Goal: Contribute content: Contribute content

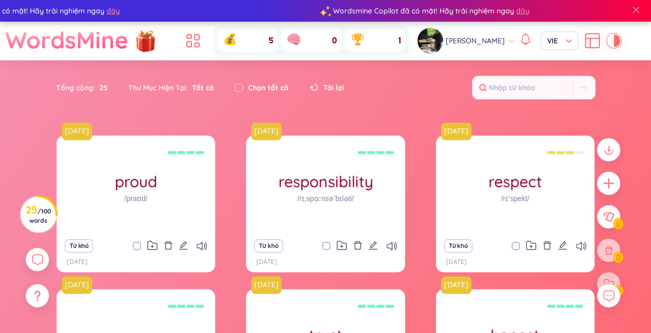
scroll to position [187, 0]
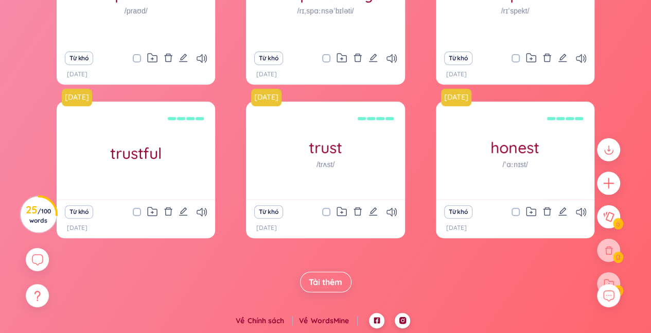
click at [335, 276] on span "Tải thêm" at bounding box center [325, 281] width 33 height 11
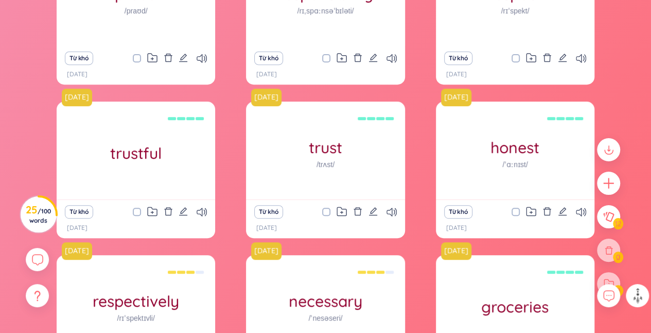
scroll to position [494, 0]
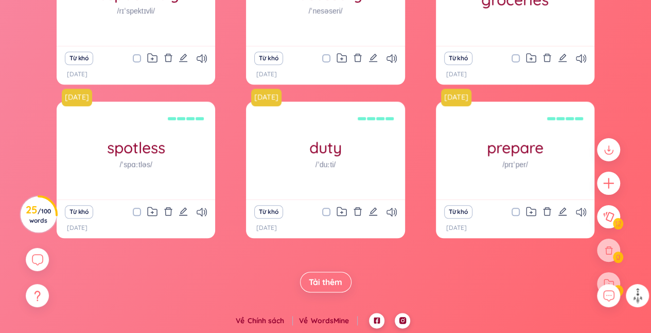
click at [339, 284] on span "Tải thêm" at bounding box center [325, 281] width 33 height 11
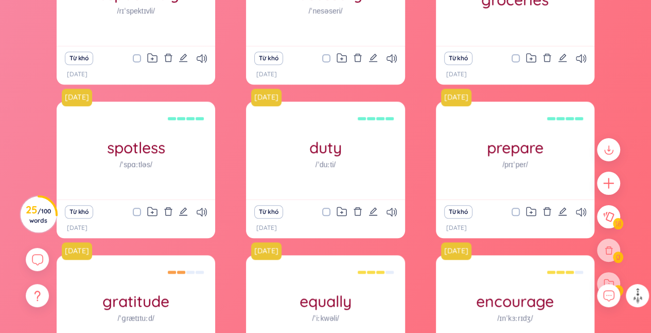
scroll to position [801, 0]
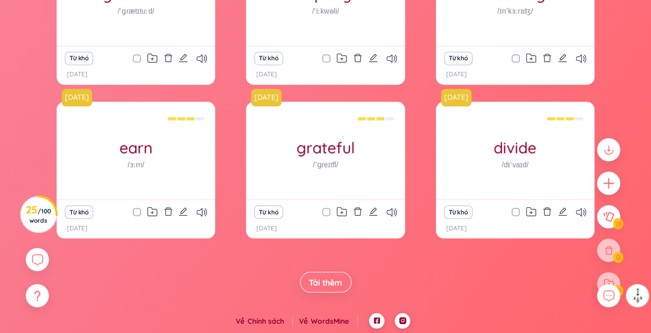
click at [338, 280] on span "Tải thêm" at bounding box center [325, 281] width 33 height 11
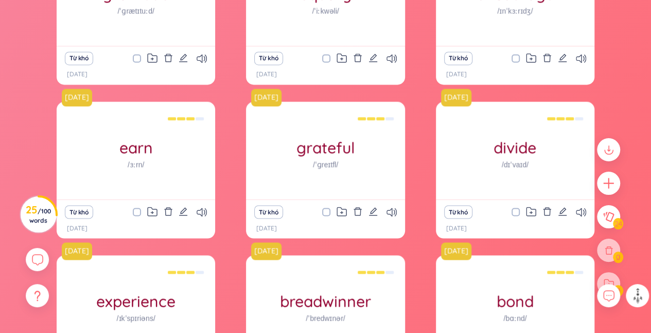
scroll to position [1108, 0]
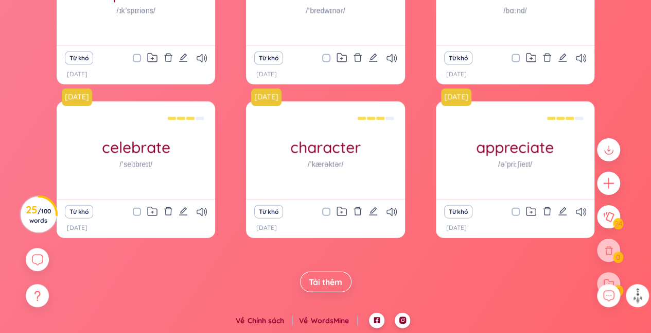
click at [336, 279] on span "Tải thêm" at bounding box center [325, 281] width 33 height 11
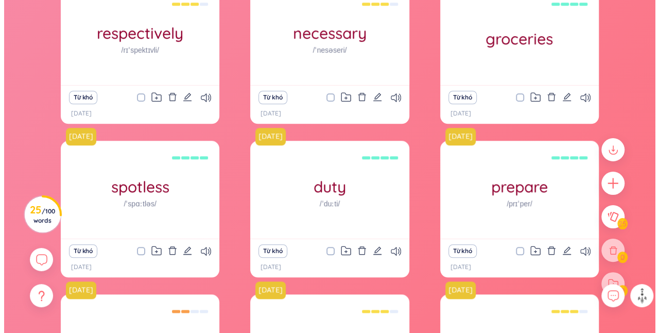
scroll to position [0, 0]
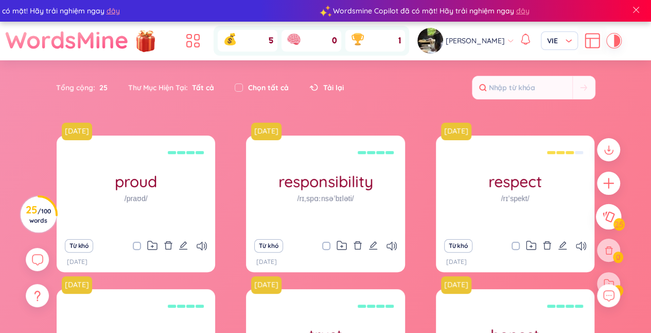
click at [607, 220] on icon at bounding box center [609, 216] width 12 height 11
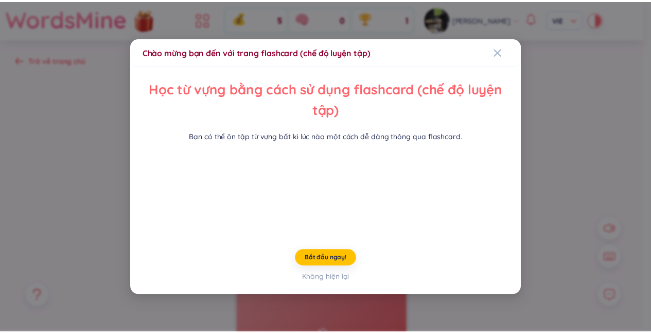
scroll to position [43, 0]
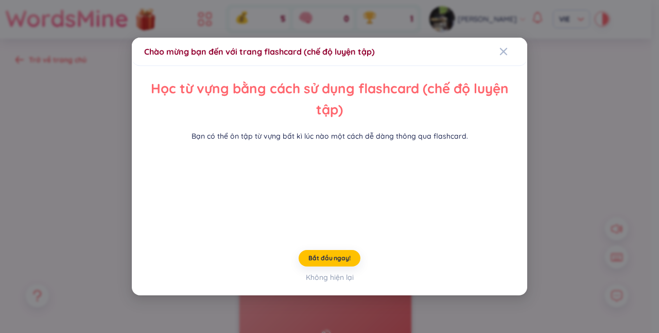
click at [339, 262] on span "Bắt đầu ngay!" at bounding box center [329, 258] width 42 height 8
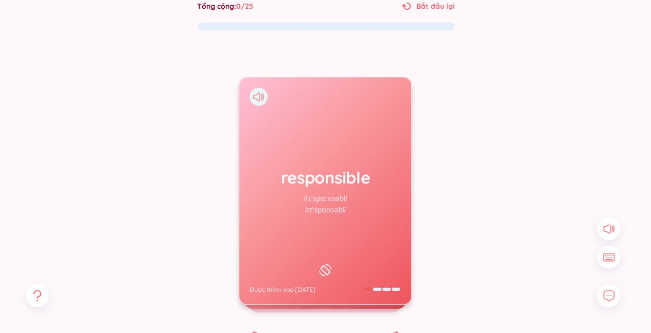
scroll to position [67, 0]
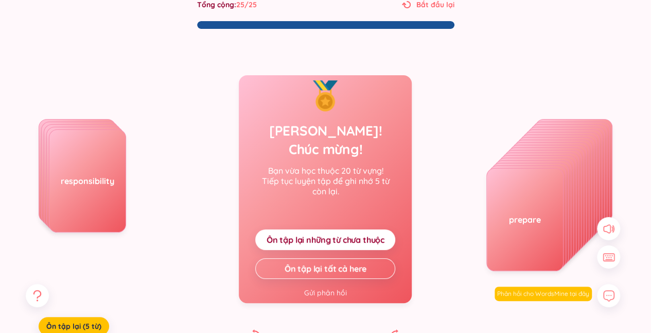
click at [302, 234] on span "Ôn tập lại những từ chưa thuộc" at bounding box center [326, 239] width 118 height 11
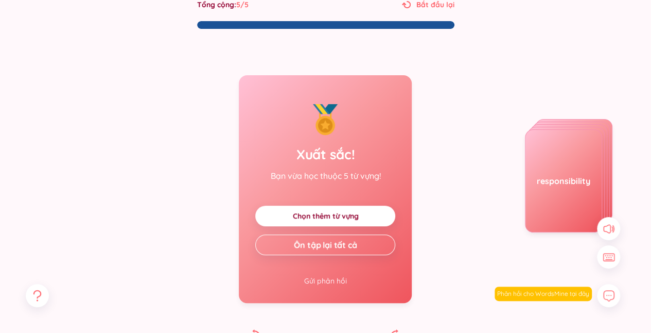
click at [302, 221] on link "Chọn thêm từ vựng" at bounding box center [325, 215] width 66 height 11
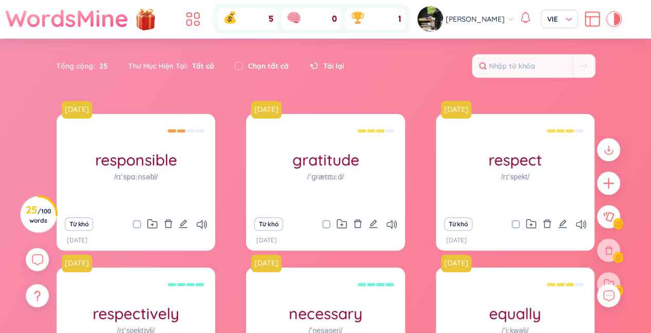
click at [255, 12] on div "5" at bounding box center [248, 19] width 60 height 22
click at [232, 20] on icon at bounding box center [230, 18] width 5 height 5
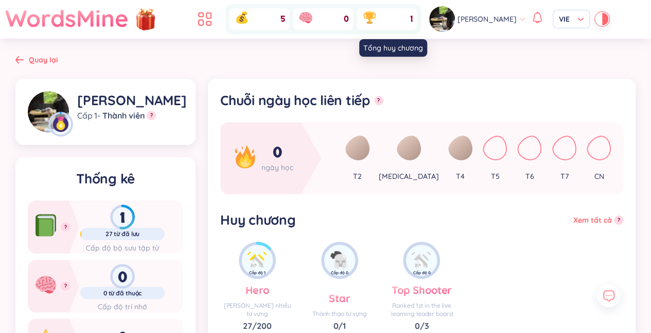
click at [394, 16] on div "1" at bounding box center [387, 19] width 60 height 22
click at [211, 19] on icon at bounding box center [208, 16] width 5 height 6
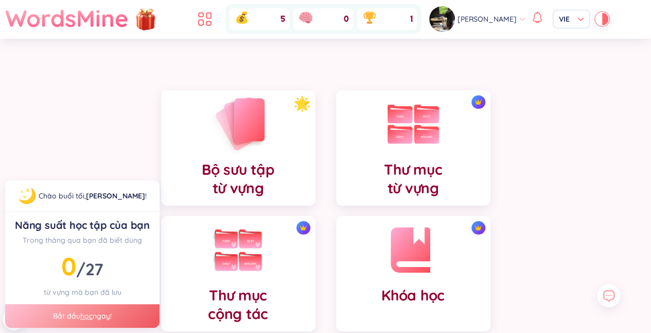
click at [253, 158] on div "Bộ sưu tập từ vựng" at bounding box center [238, 147] width 154 height 115
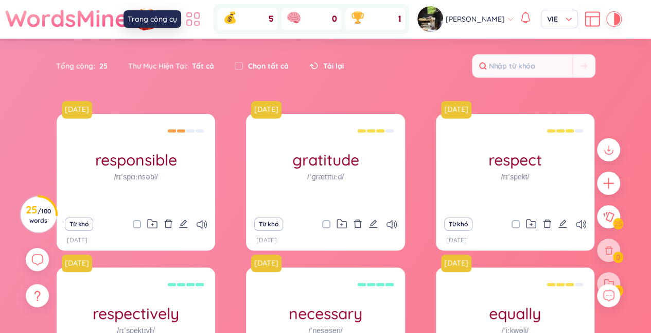
click at [202, 20] on icon at bounding box center [193, 19] width 19 height 19
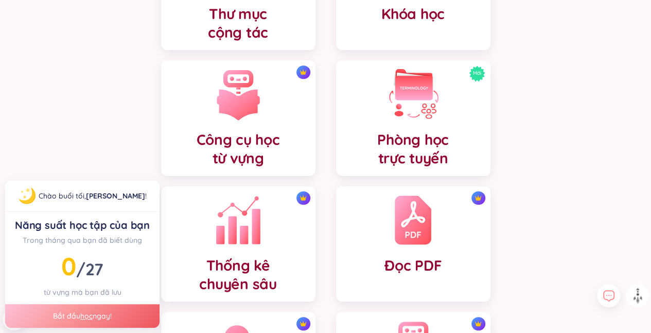
scroll to position [248, 0]
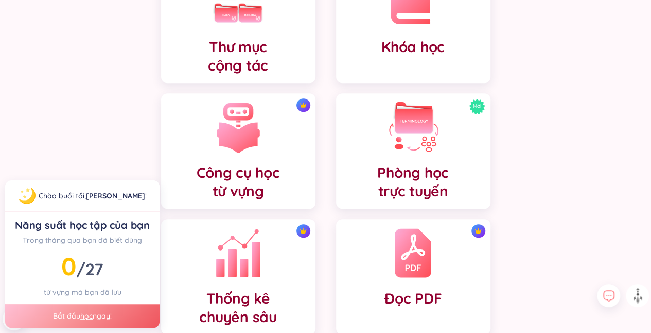
click at [294, 119] on div "Công cụ học từ vựng" at bounding box center [238, 150] width 154 height 115
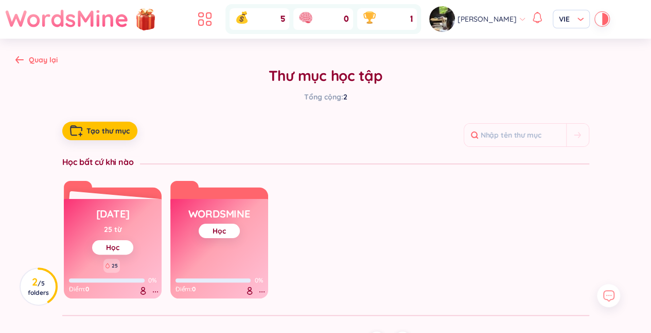
click at [19, 55] on div "Quay lại" at bounding box center [36, 59] width 42 height 11
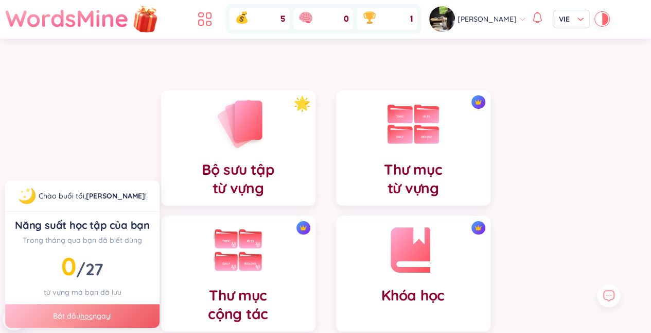
click at [143, 22] on img at bounding box center [145, 18] width 31 height 41
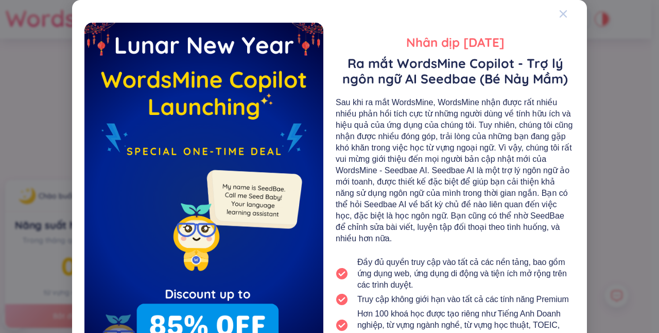
click at [559, 17] on icon "Close" at bounding box center [563, 14] width 8 height 8
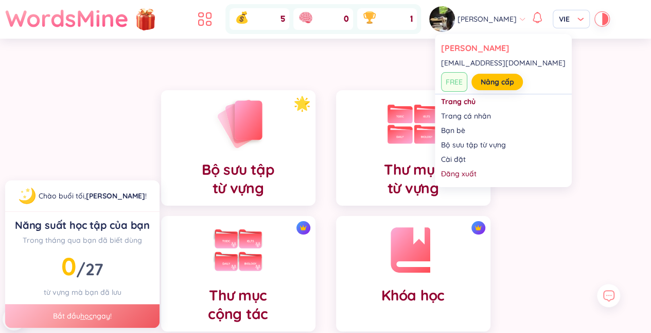
click at [471, 24] on span "[PERSON_NAME]" at bounding box center [487, 18] width 59 height 11
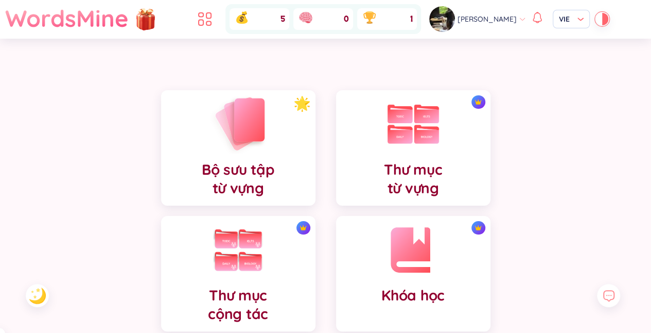
click at [234, 136] on img at bounding box center [238, 123] width 57 height 59
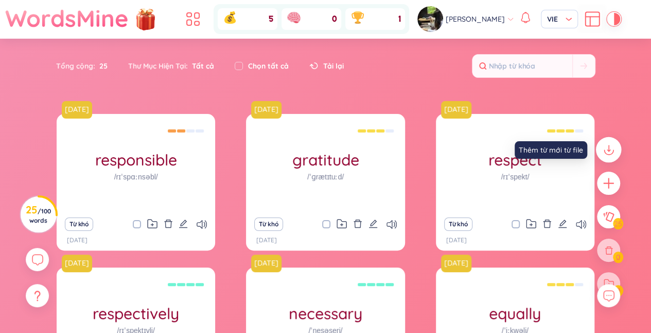
click at [616, 154] on div at bounding box center [609, 150] width 26 height 26
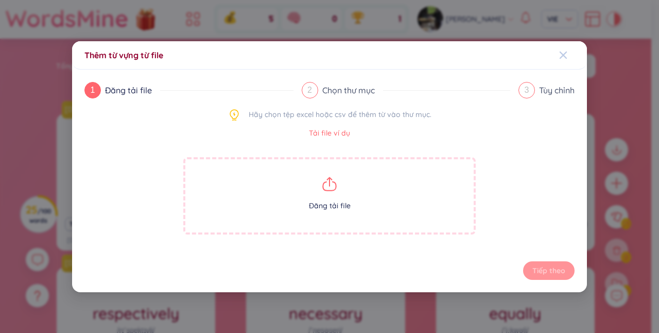
click at [563, 51] on icon "Close" at bounding box center [563, 55] width 8 height 8
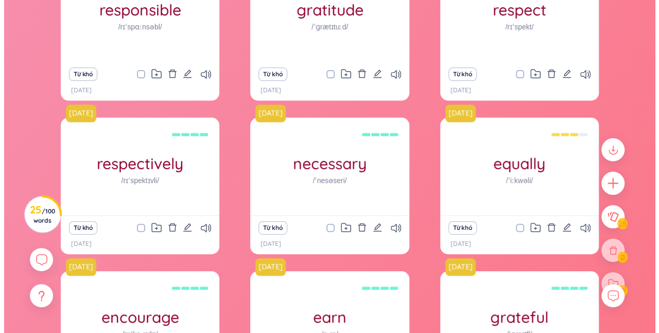
scroll to position [83, 0]
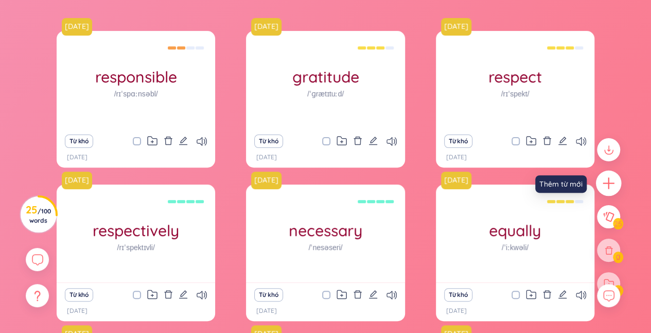
click at [607, 183] on icon "plus" at bounding box center [608, 183] width 11 height 1
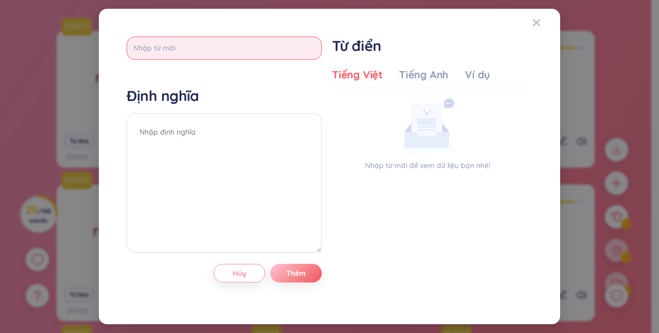
paste input "enquiries"
type input "enquiries"
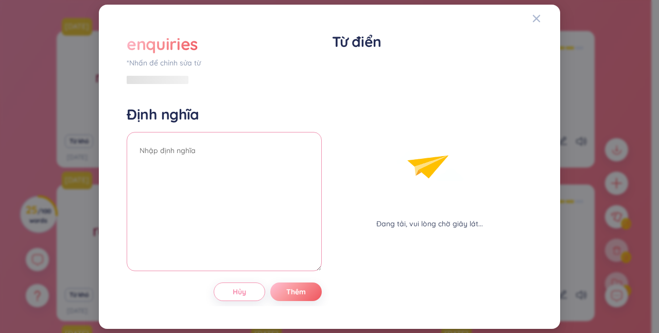
click at [220, 116] on div "Định nghĩa" at bounding box center [224, 189] width 195 height 169
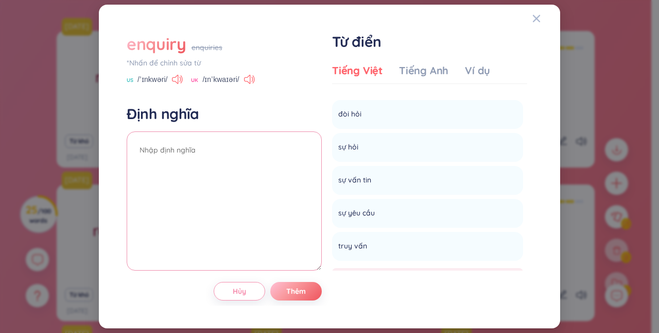
scroll to position [0, 0]
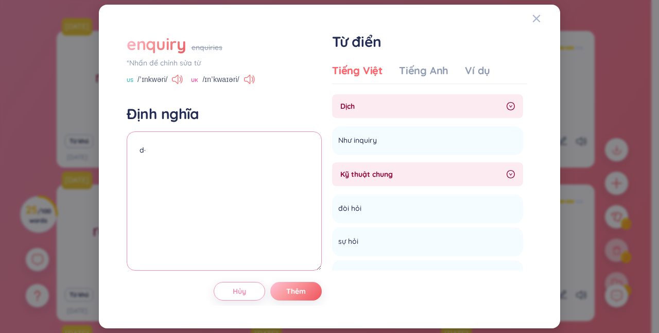
type textarea "d"
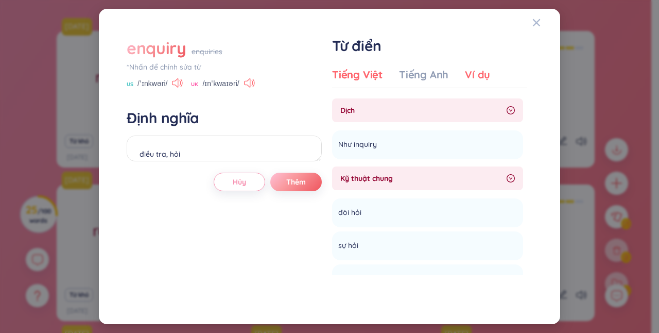
click at [482, 68] on div "Ví dụ" at bounding box center [477, 74] width 25 height 14
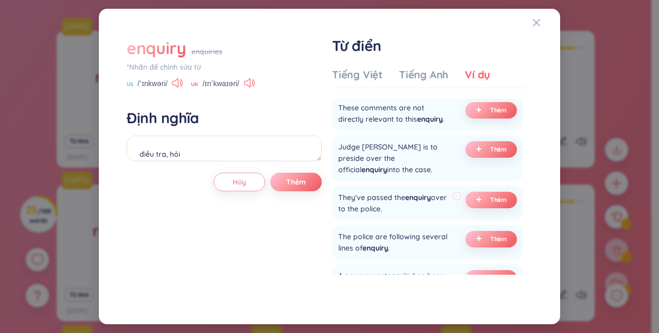
scroll to position [113, 0]
click at [474, 204] on button "Thêm" at bounding box center [490, 199] width 51 height 16
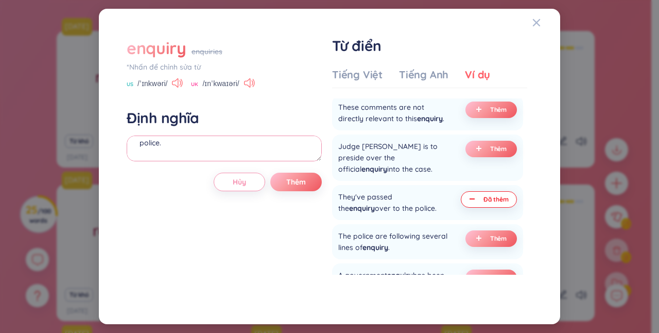
drag, startPoint x: 206, startPoint y: 136, endPoint x: 128, endPoint y: 143, distance: 78.1
click at [128, 143] on textarea "điều tra, hỏi (undefined) Eg: They've passed the enquiry over to the police." at bounding box center [224, 148] width 195 height 26
click at [148, 147] on textarea "điều tra, hỏi (undefined) Eg: They've passed the enquiry over to the police." at bounding box center [224, 148] width 195 height 26
click at [184, 143] on textarea "điều tra, hỏi (undefined) Eg: They've passed the enquiry over to the police." at bounding box center [224, 148] width 195 height 26
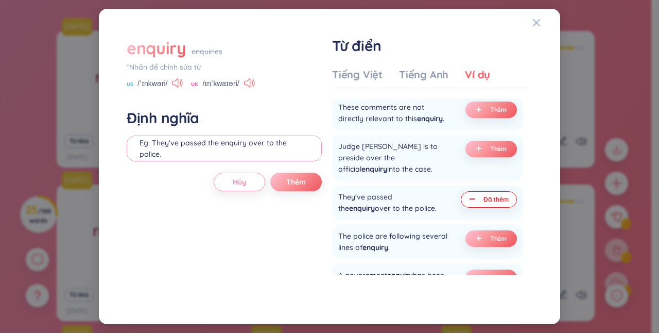
scroll to position [11, 0]
type textarea "điều tra, hỏi Eg: They've passed the enquiry over to the police."
click at [297, 177] on span "Thêm" at bounding box center [296, 182] width 20 height 10
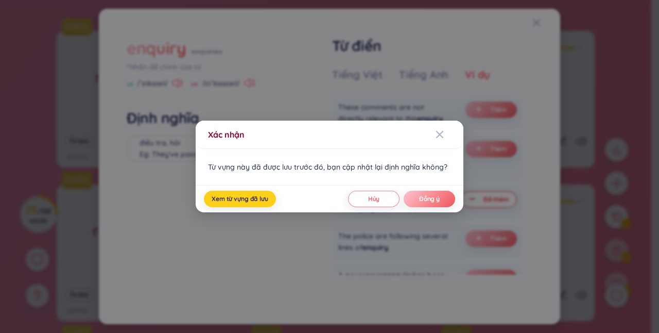
click at [259, 200] on span "Xem từ vựng đã lưu" at bounding box center [240, 199] width 57 height 8
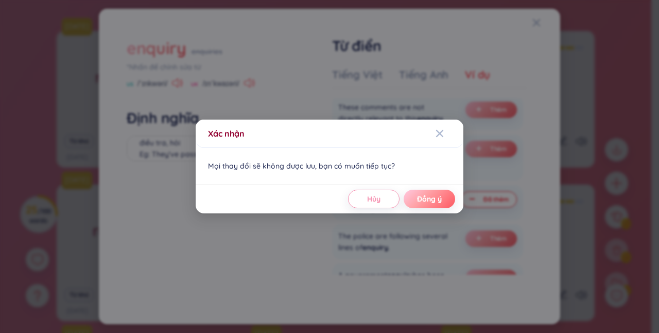
click at [424, 199] on span "Đồng ý" at bounding box center [429, 199] width 25 height 10
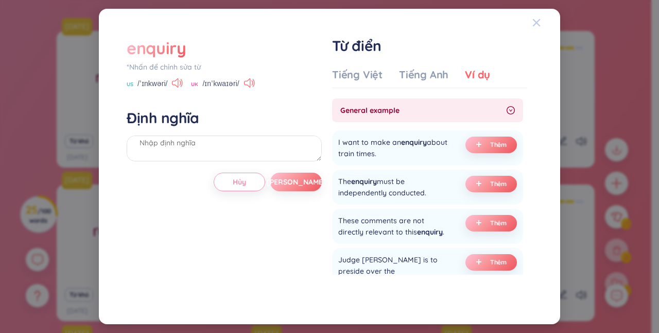
click at [537, 24] on icon "Close" at bounding box center [536, 23] width 8 height 8
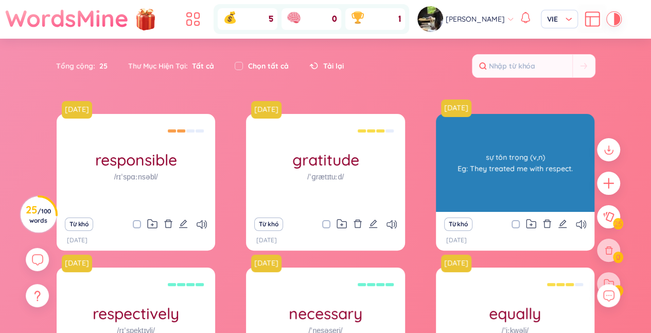
scroll to position [1, 0]
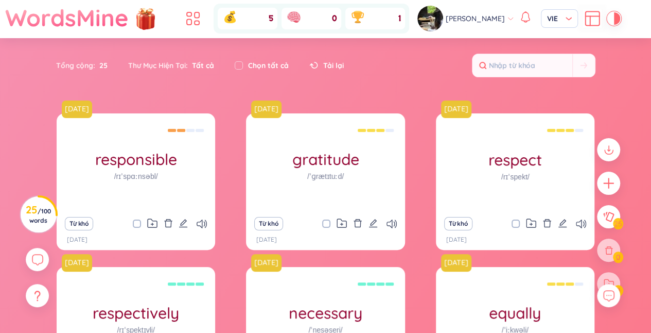
click at [328, 63] on span "Tải lại" at bounding box center [333, 65] width 21 height 11
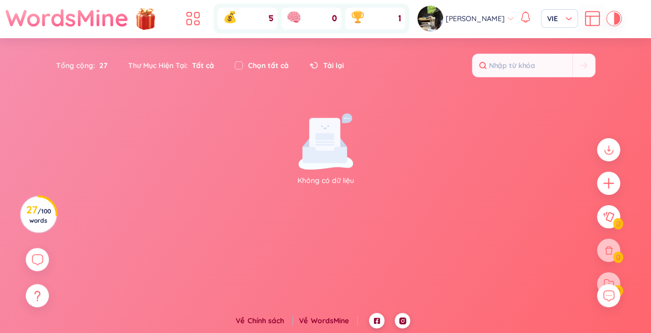
scroll to position [0, 0]
click at [318, 65] on icon at bounding box center [313, 65] width 9 height 7
click at [199, 68] on span "Tất cả" at bounding box center [201, 65] width 26 height 9
click at [590, 21] on icon at bounding box center [590, 21] width 0 height 9
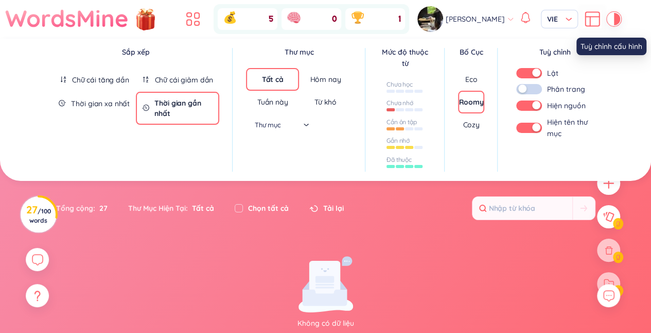
click at [528, 91] on button "button" at bounding box center [529, 89] width 26 height 10
click at [525, 90] on button "button" at bounding box center [529, 89] width 26 height 10
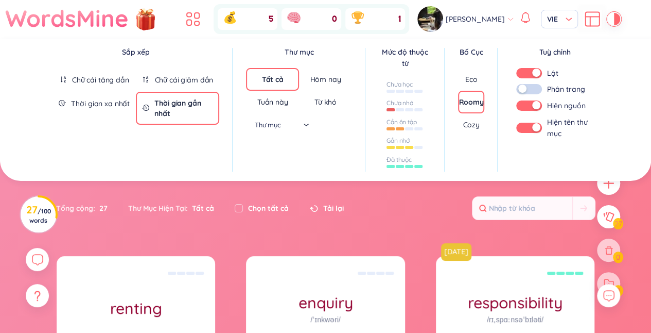
click at [538, 86] on button "button" at bounding box center [529, 89] width 26 height 10
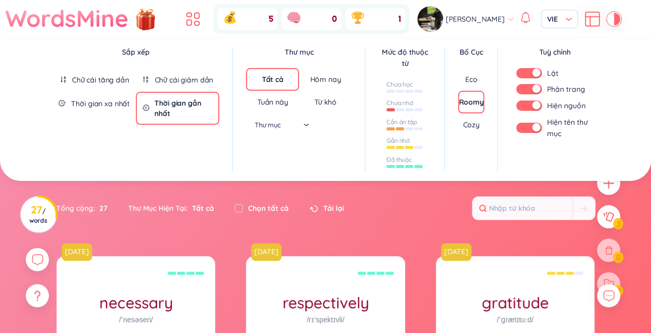
scroll to position [59, 0]
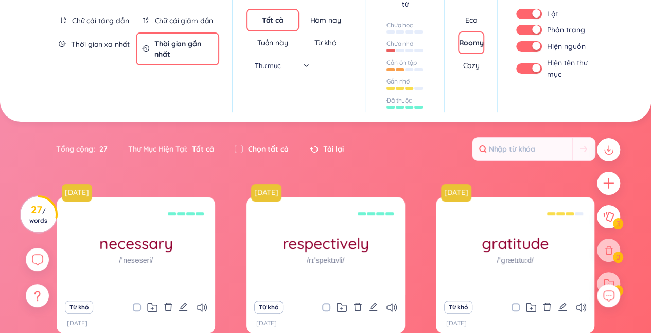
click at [444, 160] on section "Sắp xếp Chữ cái tăng dần Chữ cái giảm dần Thời gian xa nhất Thời gian gần nhất …" at bounding box center [325, 189] width 651 height 420
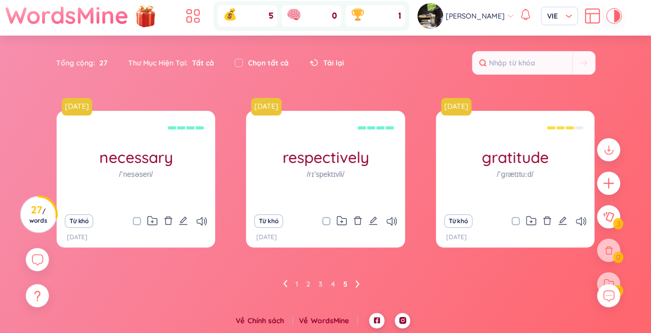
scroll to position [0, 0]
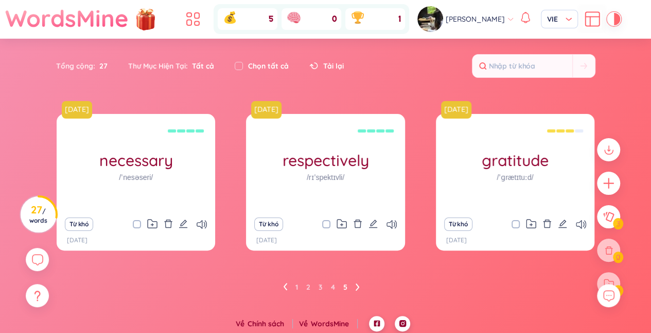
click at [297, 286] on link "1" at bounding box center [296, 286] width 3 height 15
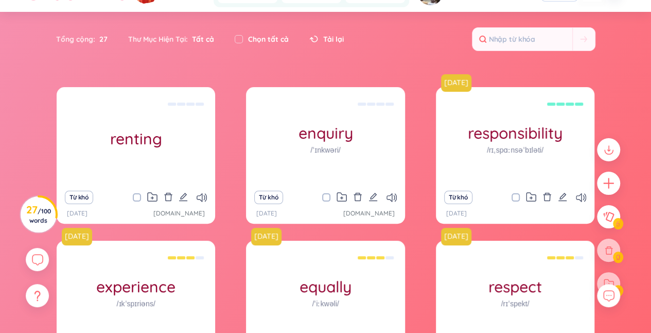
scroll to position [28, 0]
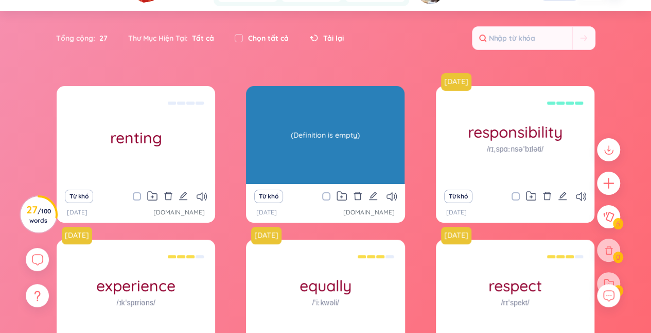
click at [358, 166] on div "enquiry /ˈɪnkwəri/" at bounding box center [325, 135] width 159 height 98
click at [372, 168] on div "(Definition is empty)" at bounding box center [325, 135] width 148 height 93
click at [329, 130] on div "(Definition is empty)" at bounding box center [325, 135] width 148 height 93
click at [339, 149] on div "(Definition is empty)" at bounding box center [325, 135] width 148 height 93
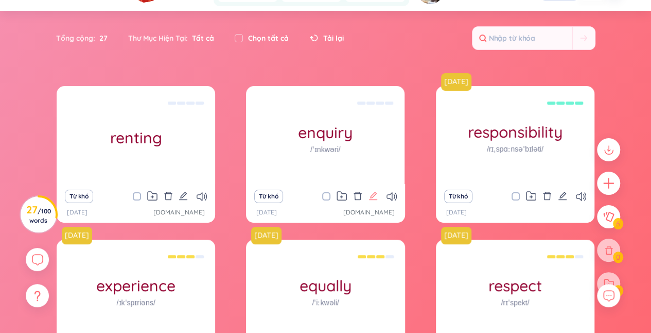
click at [372, 196] on icon "edit" at bounding box center [373, 195] width 9 height 9
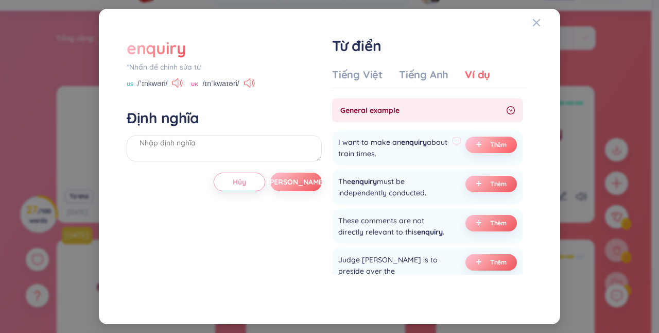
click at [498, 143] on span "Thêm" at bounding box center [498, 145] width 17 height 8
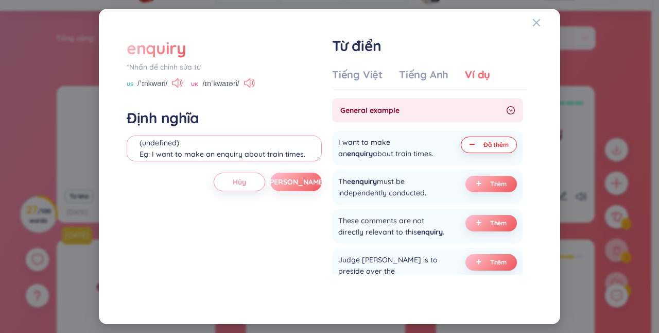
click at [232, 140] on textarea "(undefined) Eg: I want to make an enquiry about train times." at bounding box center [224, 148] width 195 height 26
type textarea "thắc mắc Eg: I want to make an enquiry about train times."
click at [309, 187] on button "[PERSON_NAME]" at bounding box center [295, 181] width 51 height 19
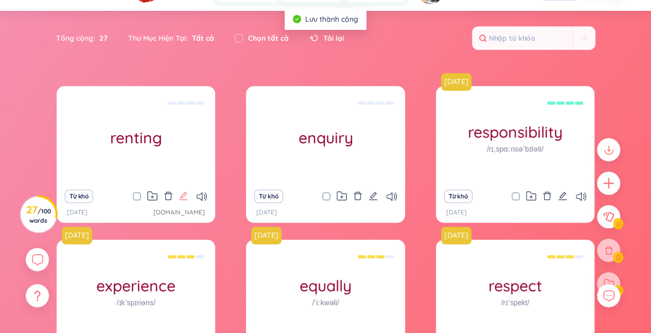
click at [185, 199] on icon "edit" at bounding box center [183, 195] width 8 height 8
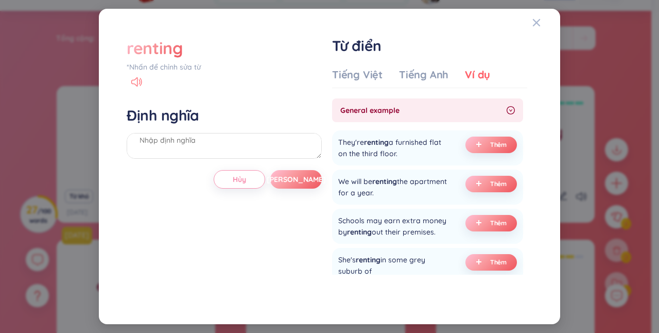
click at [490, 147] on span "Thêm" at bounding box center [498, 145] width 17 height 8
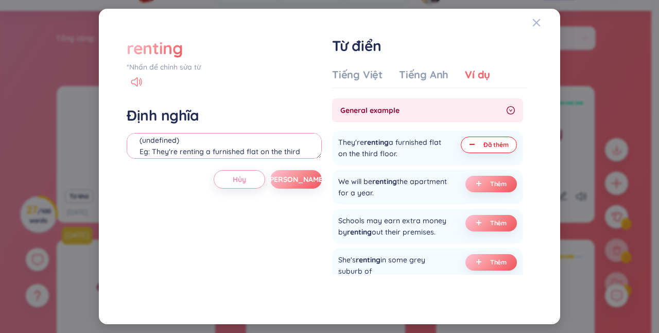
click at [208, 146] on textarea "(undefined) Eg: They're renting a furnished flat on the third floor." at bounding box center [224, 146] width 195 height 26
click at [191, 137] on textarea "(undefined) Eg: They're renting a furnished flat on the third floor." at bounding box center [224, 146] width 195 height 26
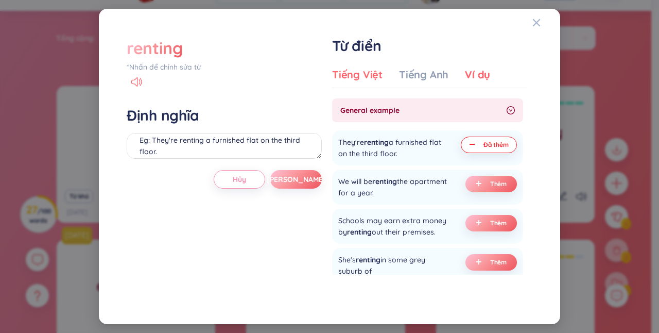
click at [372, 74] on div "Tiếng Việt" at bounding box center [357, 74] width 50 height 14
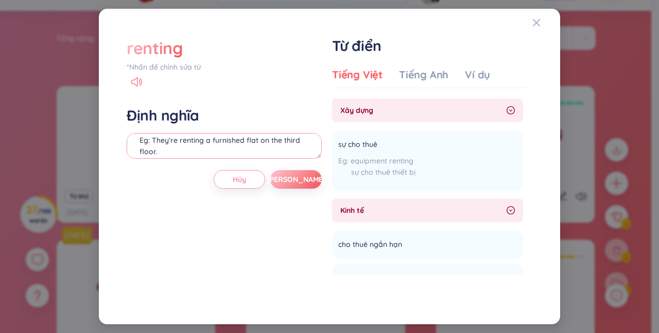
click at [174, 146] on textarea "Eg: They're renting a furnished flat on the third floor." at bounding box center [224, 146] width 195 height 26
click at [172, 143] on textarea "Eg: They're renting a furnished flat on the third floor." at bounding box center [224, 146] width 195 height 26
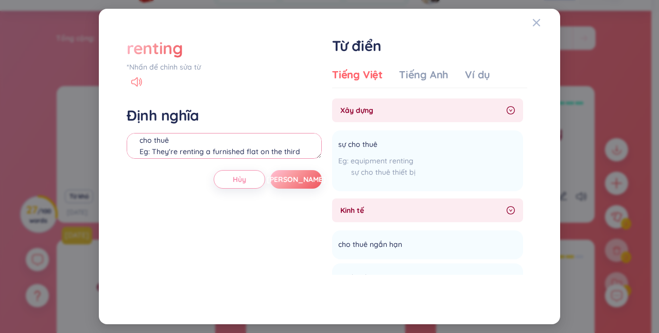
type textarea "cho thuê Eg: They're renting a furnished flat on the third floor."
click at [294, 183] on span "[PERSON_NAME]" at bounding box center [296, 179] width 59 height 10
